Goal: Information Seeking & Learning: Learn about a topic

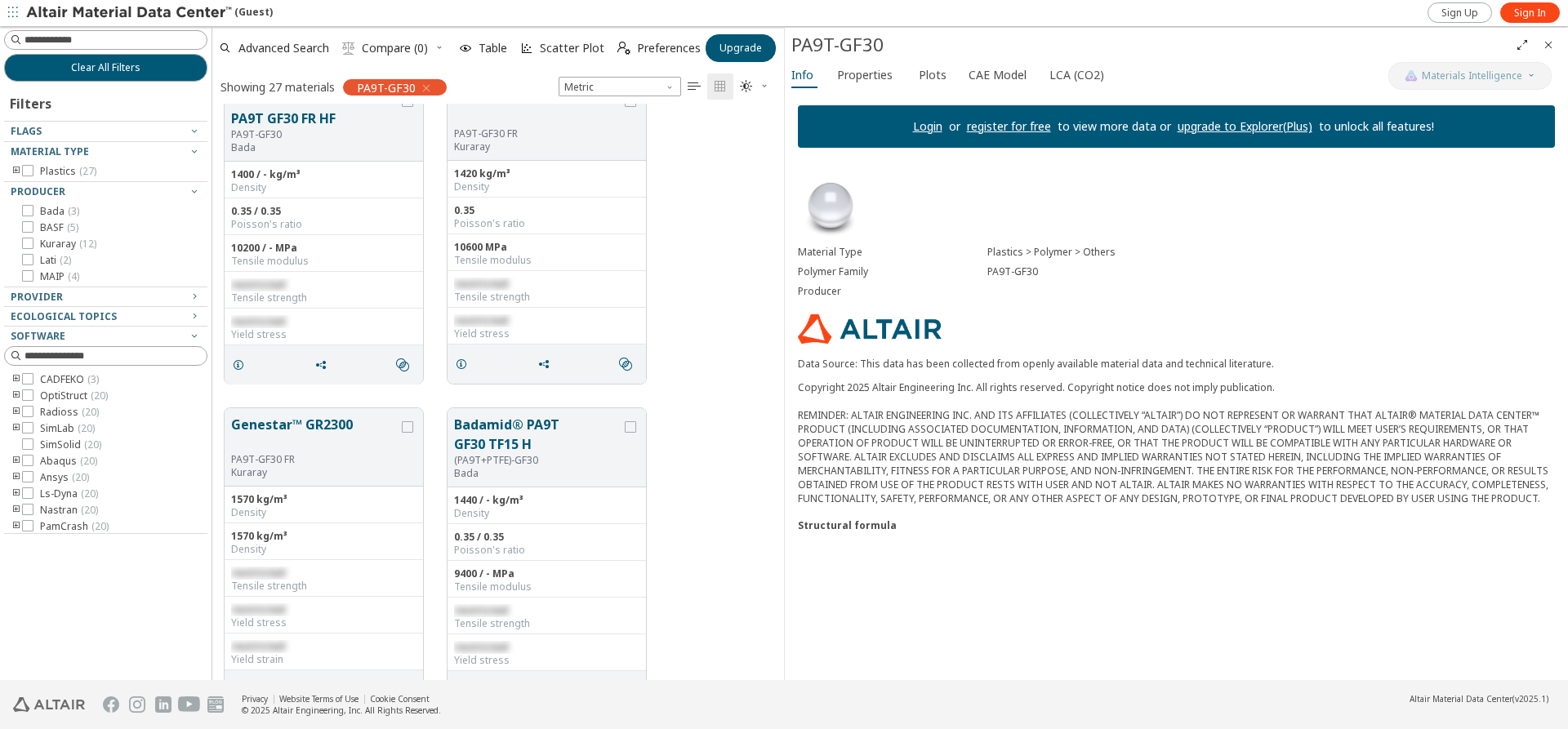
scroll to position [1045, 0]
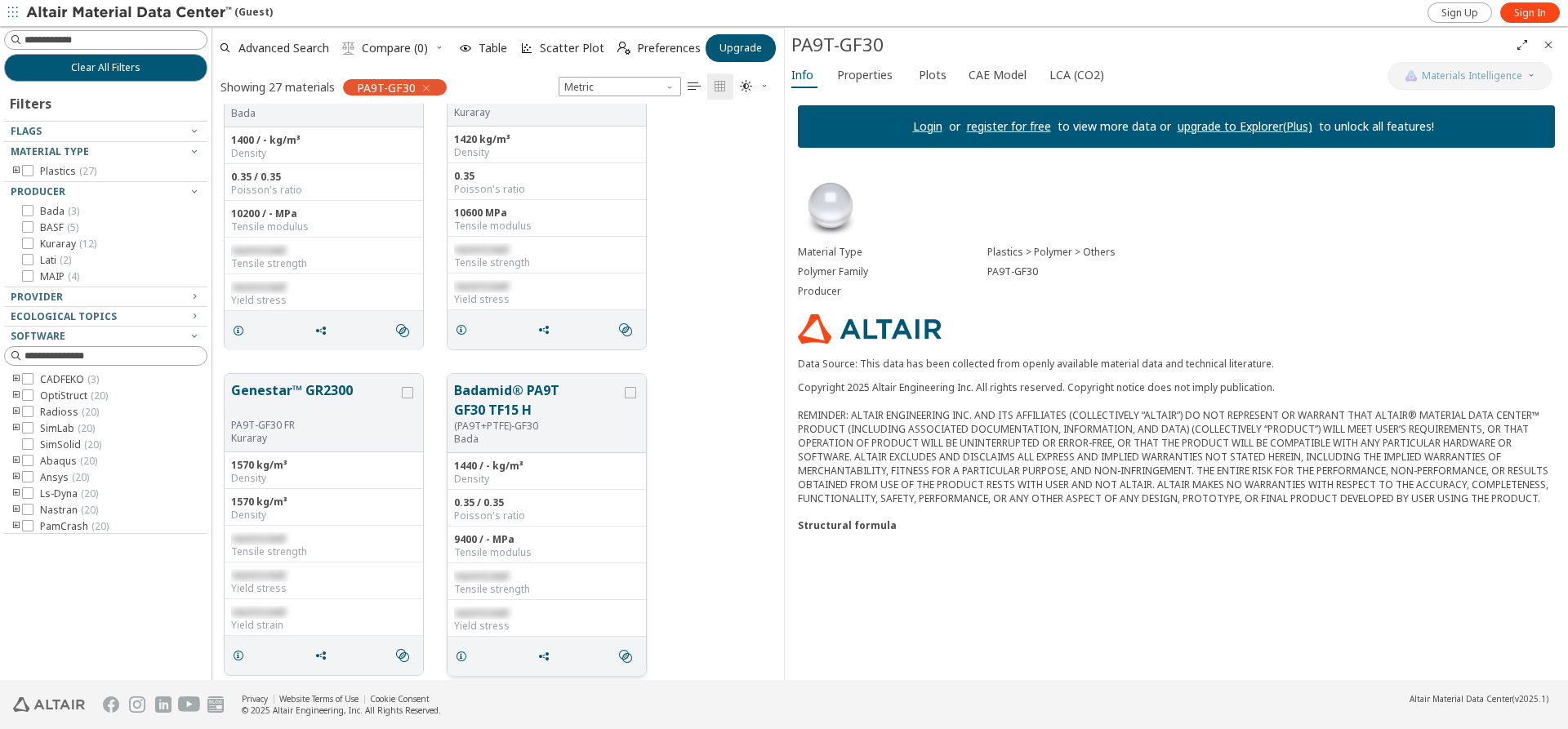
click at [493, 395] on button "Badamid® PA9T GF30 TF15 H" at bounding box center [538, 400] width 168 height 39
